Goal: Information Seeking & Learning: Learn about a topic

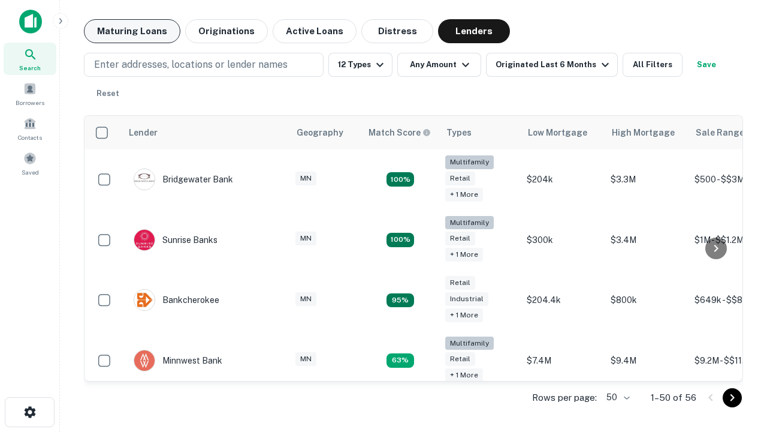
click at [132, 31] on button "Maturing Loans" at bounding box center [132, 31] width 96 height 24
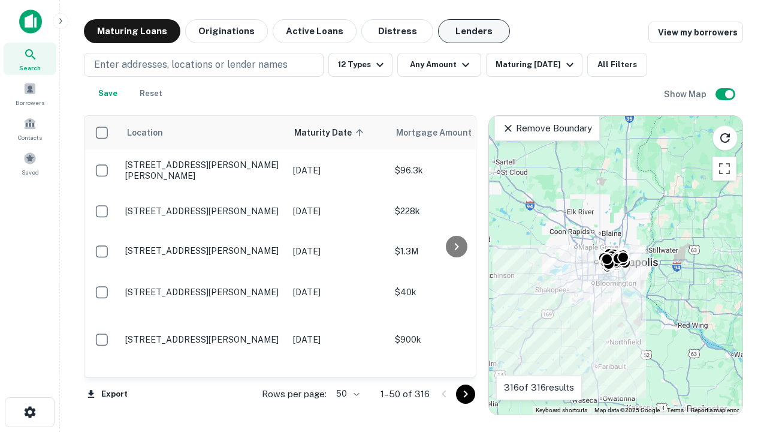
click at [474, 31] on button "Lenders" at bounding box center [474, 31] width 72 height 24
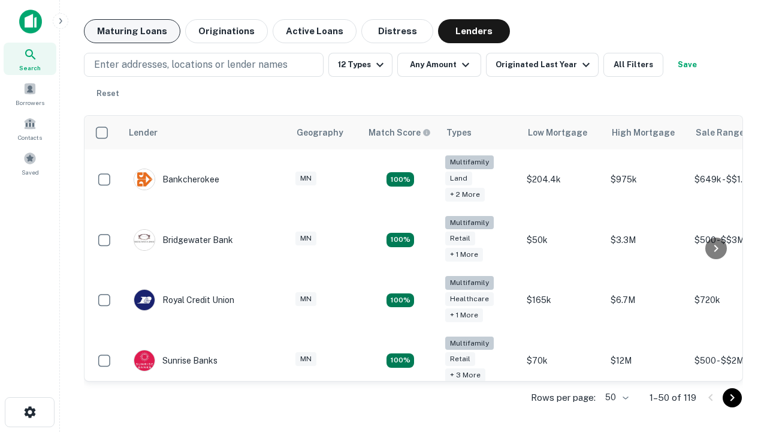
click at [132, 31] on button "Maturing Loans" at bounding box center [132, 31] width 96 height 24
